Goal: Transaction & Acquisition: Purchase product/service

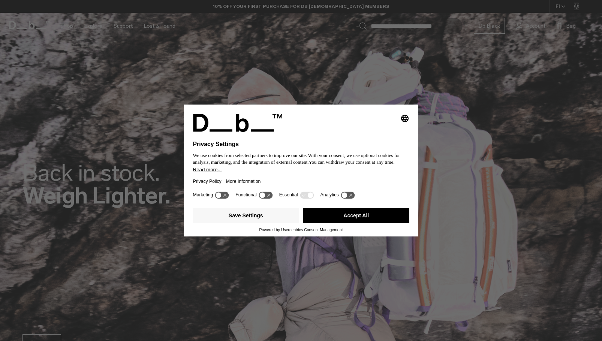
click at [366, 215] on button "Accept All" at bounding box center [356, 215] width 106 height 15
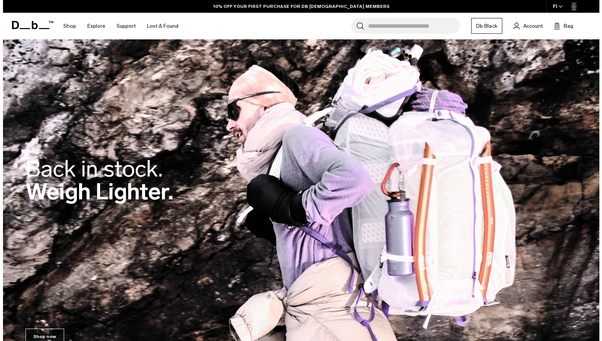
scroll to position [0, 0]
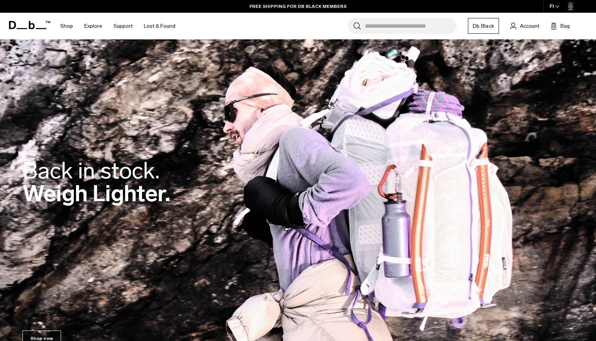
click at [556, 7] on icon "button" at bounding box center [556, 7] width 3 height 2
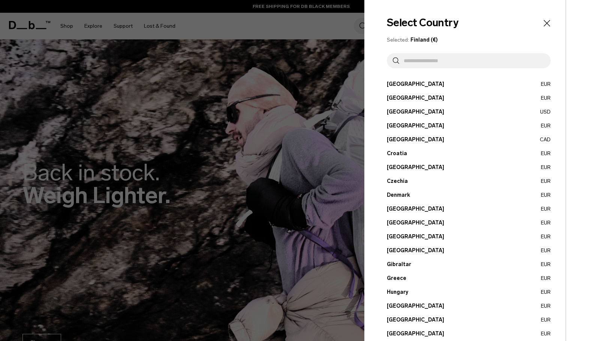
click at [431, 38] on span "Finland (€)" at bounding box center [423, 40] width 27 height 6
click at [396, 223] on button "Finland EUR" at bounding box center [469, 223] width 164 height 8
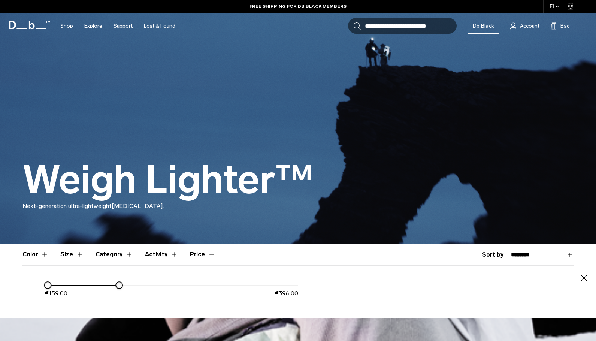
drag, startPoint x: 301, startPoint y: 284, endPoint x: 119, endPoint y: 297, distance: 182.1
click at [119, 297] on div "€ 159.00 € 396.00" at bounding box center [171, 292] width 253 height 23
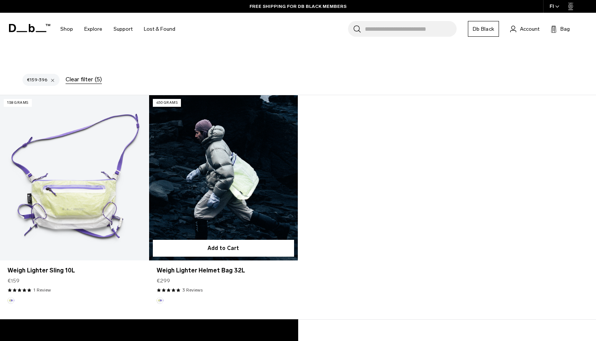
scroll to position [250, 0]
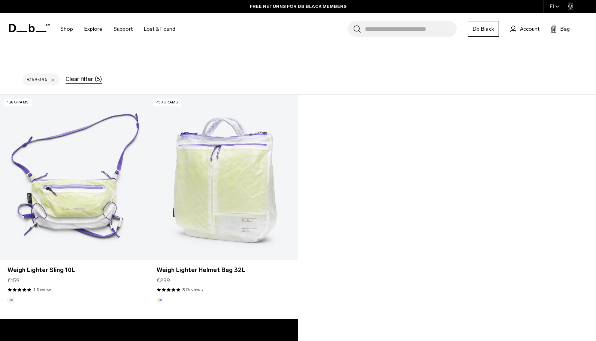
click at [93, 80] on div "Clear filter (5)" at bounding box center [84, 79] width 36 height 9
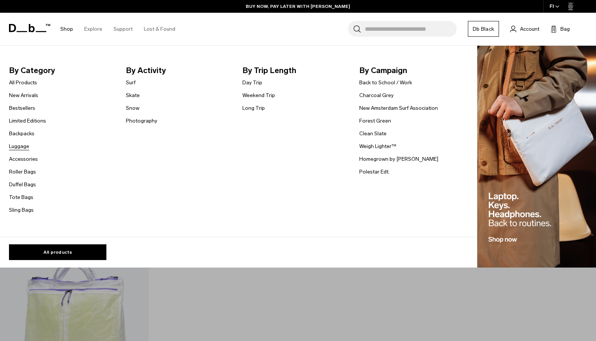
click at [15, 146] on link "Luggage" at bounding box center [19, 146] width 20 height 8
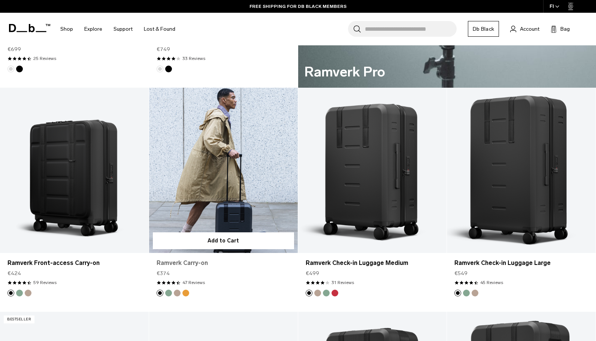
click at [196, 262] on link "Ramverk Carry-on" at bounding box center [224, 262] width 134 height 9
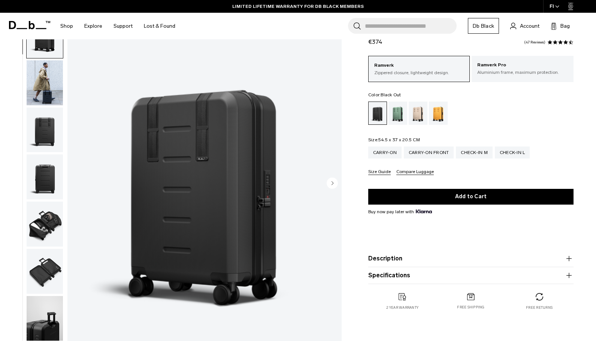
scroll to position [37, 0]
